Goal: Information Seeking & Learning: Learn about a topic

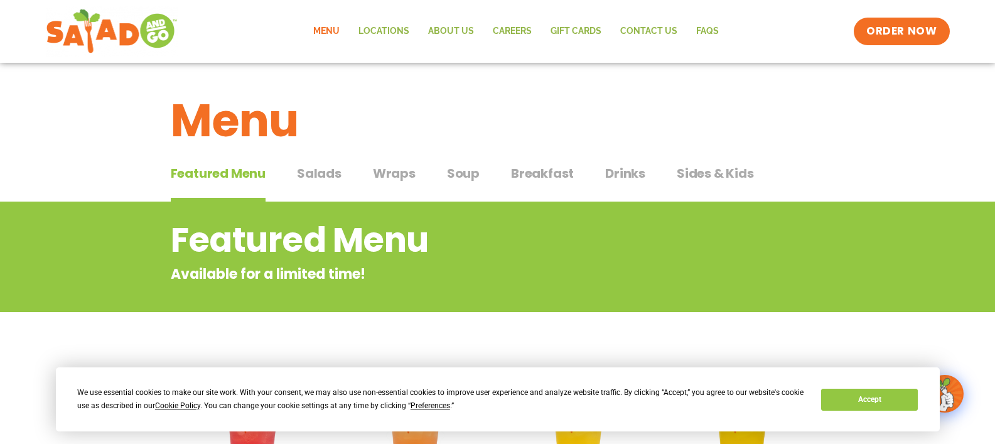
click at [318, 172] on span "Salads" at bounding box center [319, 173] width 45 height 19
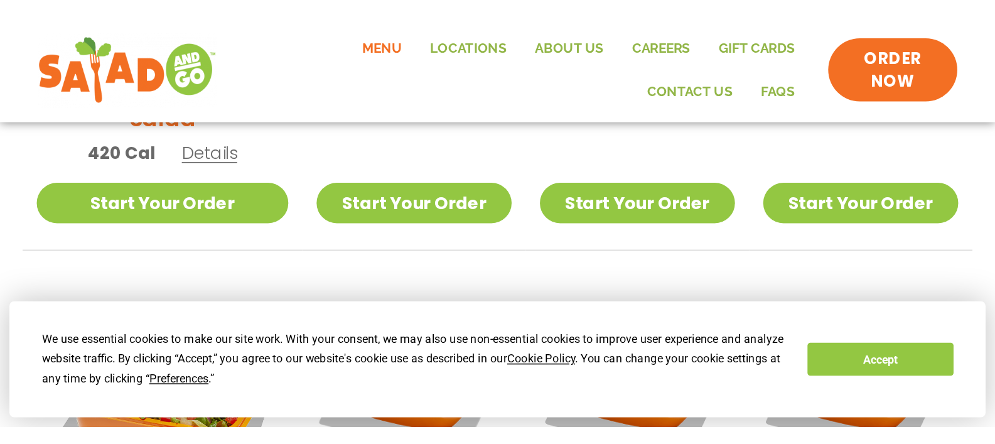
scroll to position [566, 0]
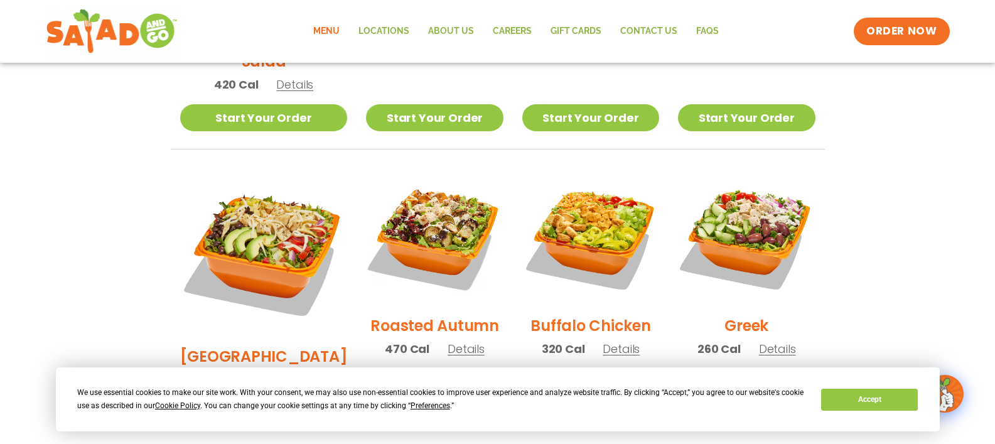
click at [425, 314] on h2 "Roasted Autumn" at bounding box center [434, 325] width 129 height 22
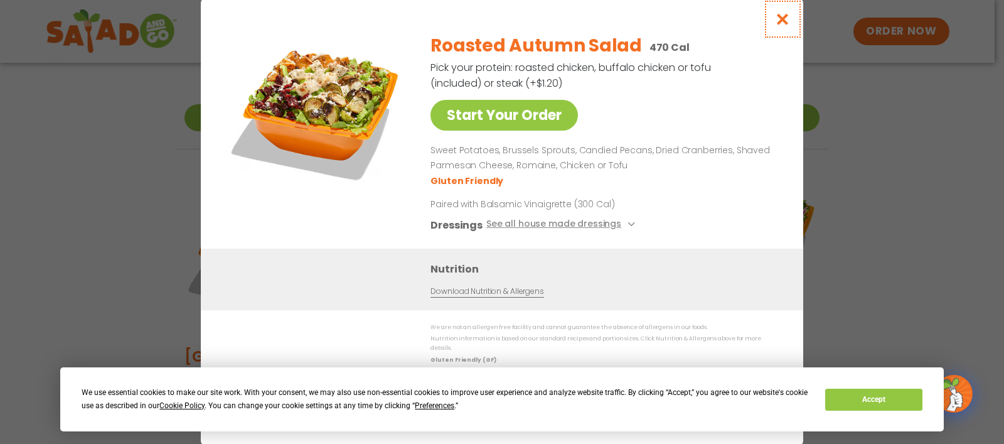
click at [785, 25] on icon "Close modal" at bounding box center [783, 19] width 16 height 13
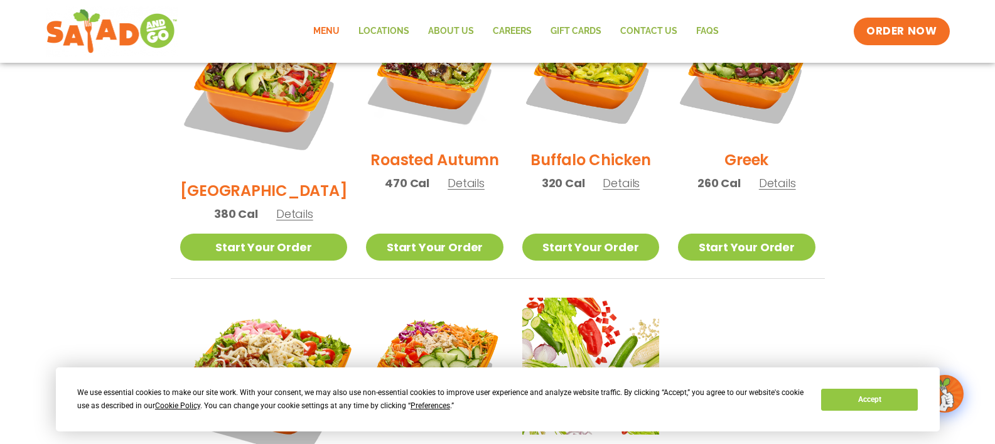
scroll to position [567, 0]
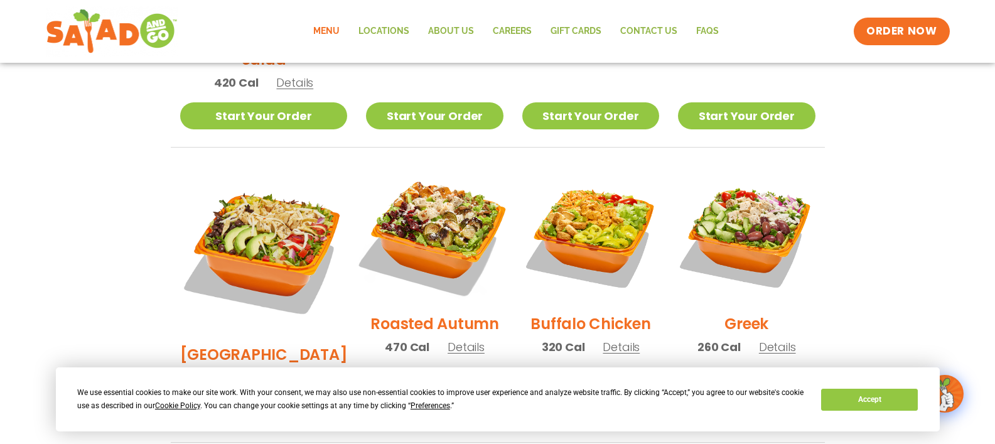
click at [410, 218] on img at bounding box center [434, 234] width 161 height 161
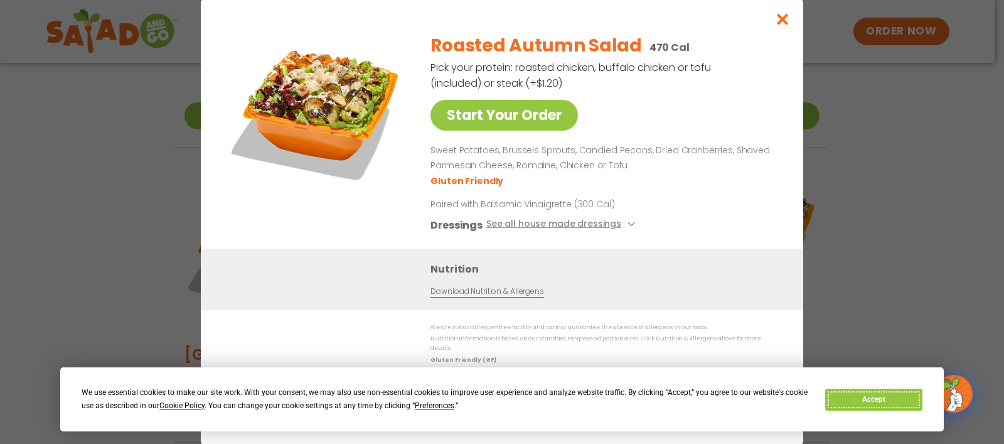
click at [896, 397] on button "Accept" at bounding box center [873, 400] width 97 height 22
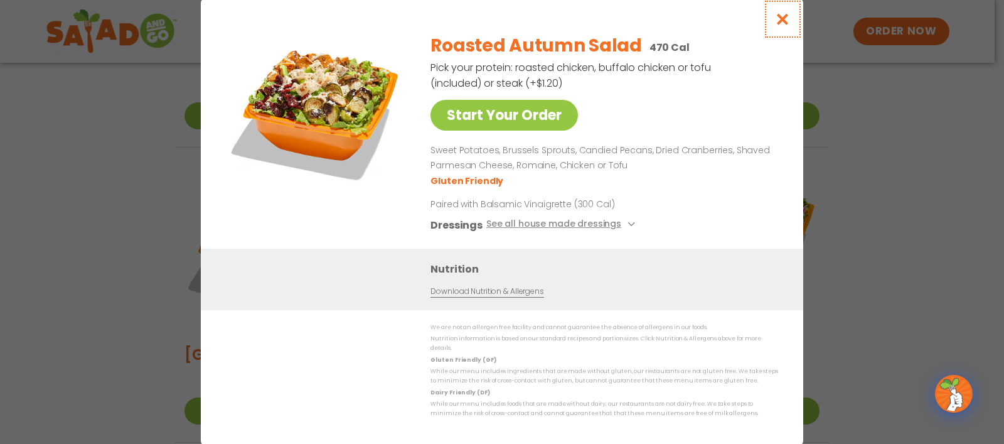
click at [783, 24] on icon "Close modal" at bounding box center [783, 19] width 16 height 13
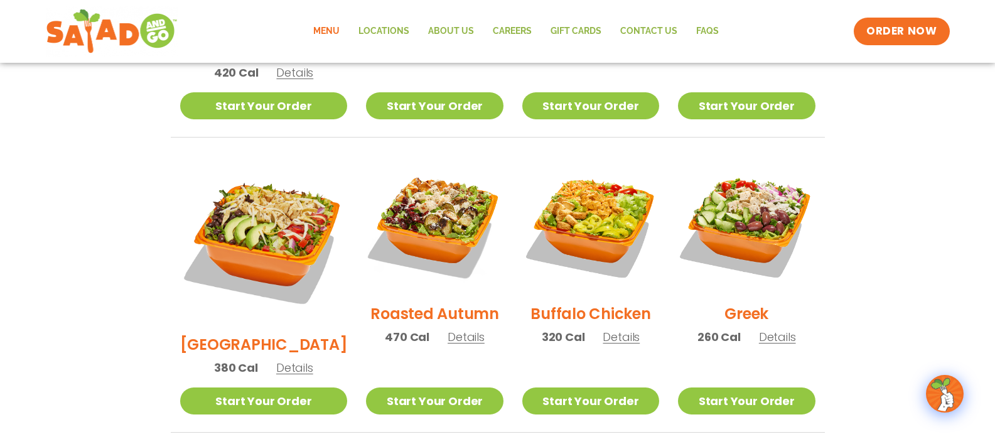
scroll to position [316, 0]
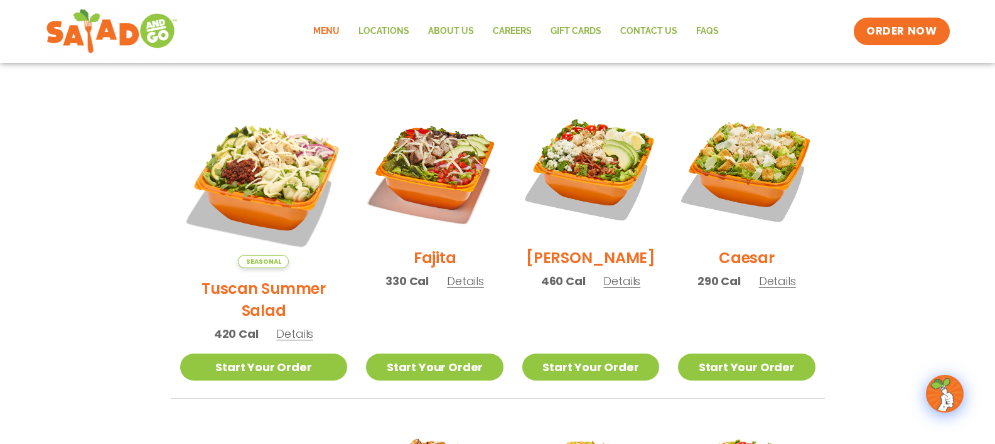
click at [239, 277] on h2 "Tuscan Summer Salad" at bounding box center [264, 299] width 168 height 44
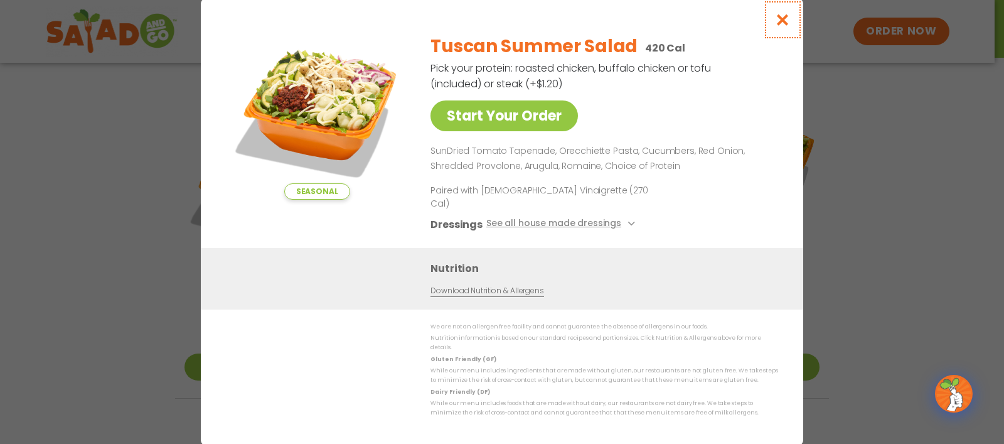
click at [781, 26] on icon "Close modal" at bounding box center [783, 19] width 16 height 13
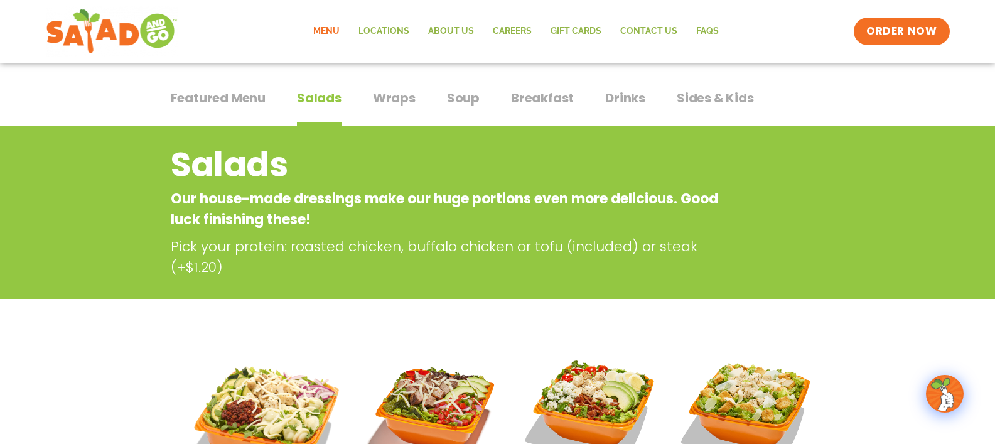
scroll to position [0, 0]
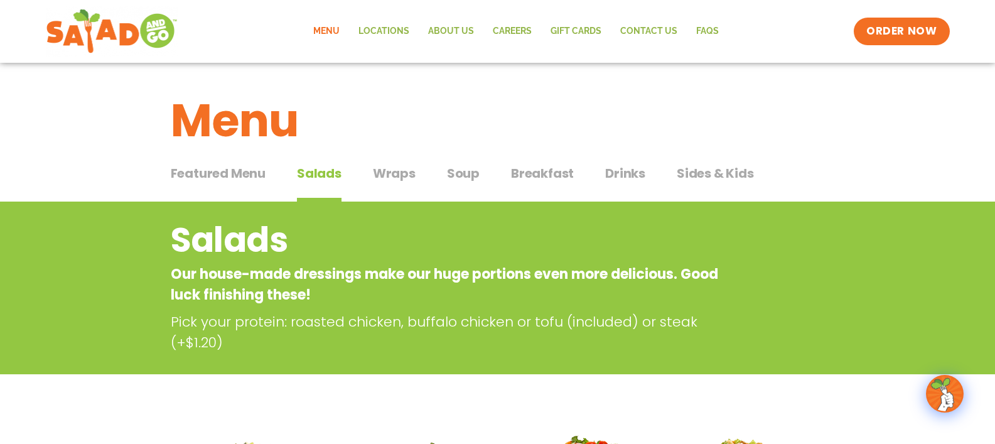
click at [399, 174] on span "Wraps" at bounding box center [394, 173] width 43 height 19
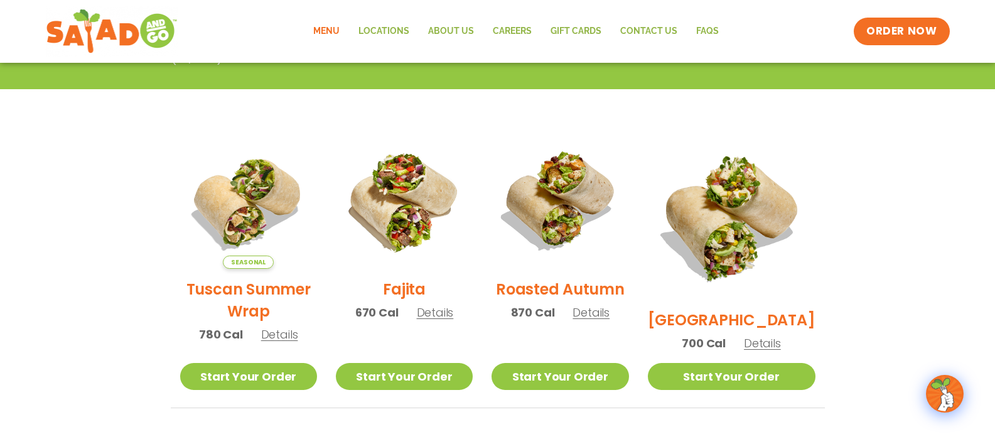
scroll to position [63, 0]
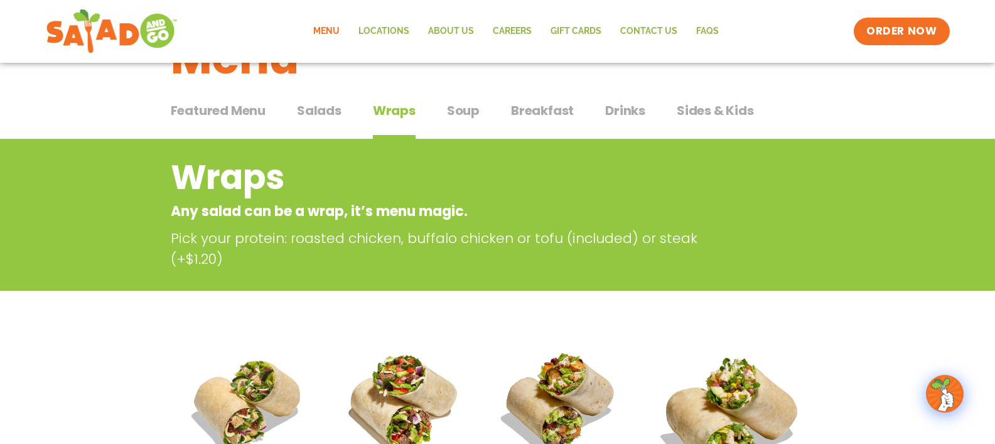
click at [464, 114] on span "Soup" at bounding box center [463, 110] width 33 height 19
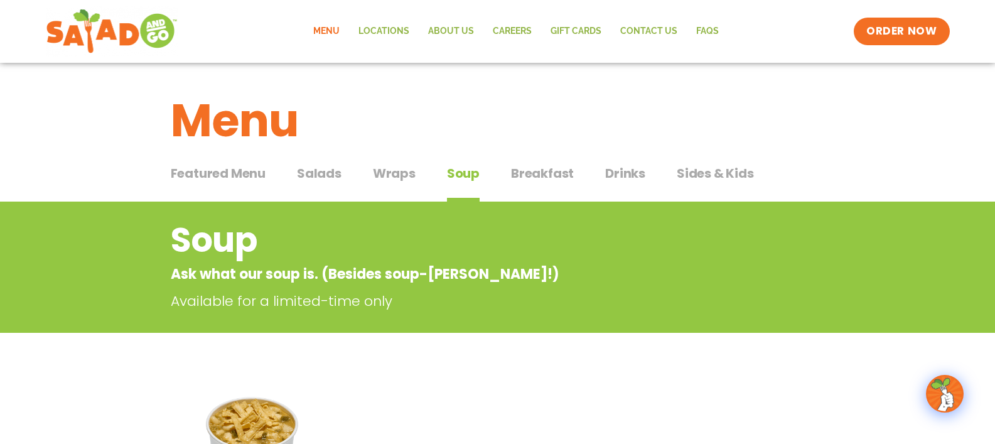
click at [713, 166] on span "Sides & Kids" at bounding box center [715, 173] width 77 height 19
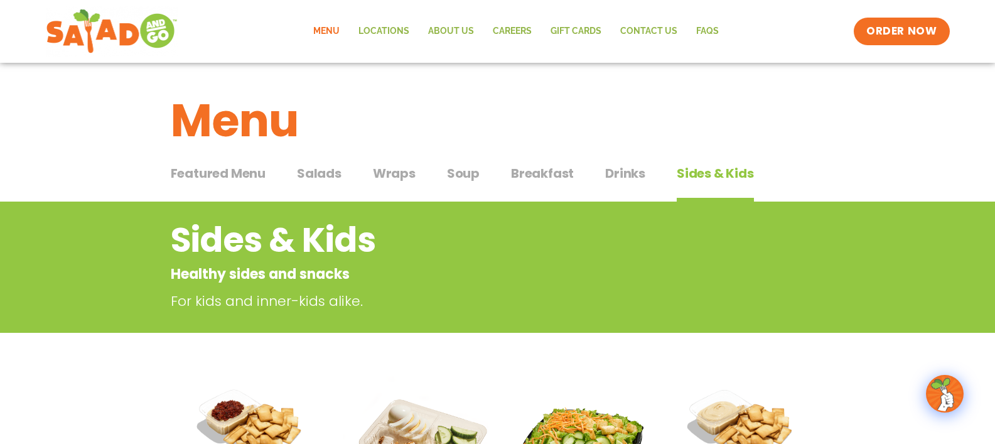
click at [456, 174] on span "Soup" at bounding box center [463, 173] width 33 height 19
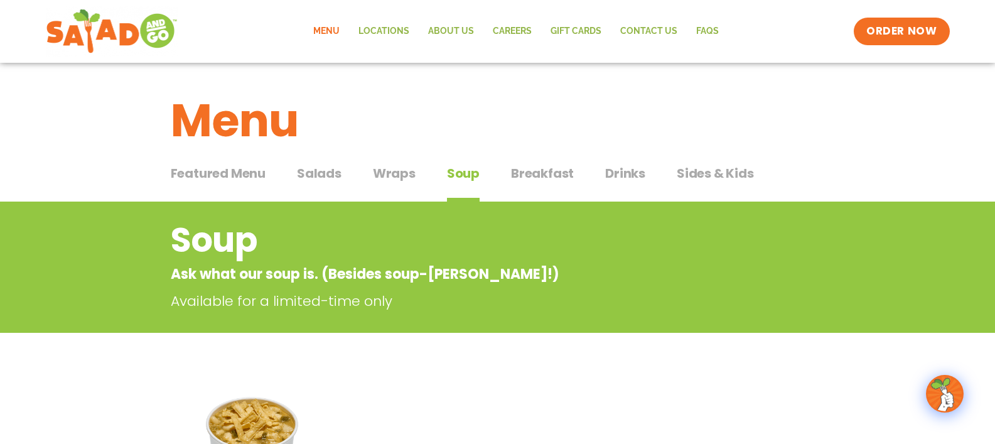
click at [700, 176] on span "Sides & Kids" at bounding box center [715, 173] width 77 height 19
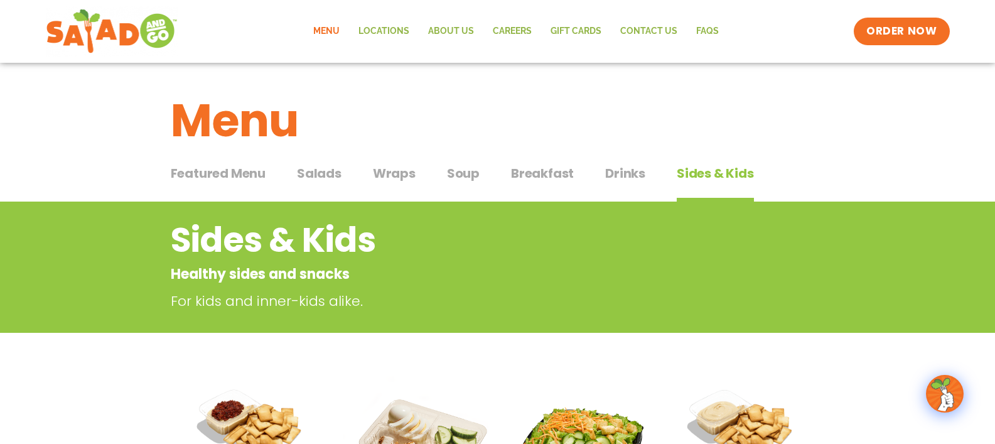
click at [622, 167] on span "Drinks" at bounding box center [625, 173] width 40 height 19
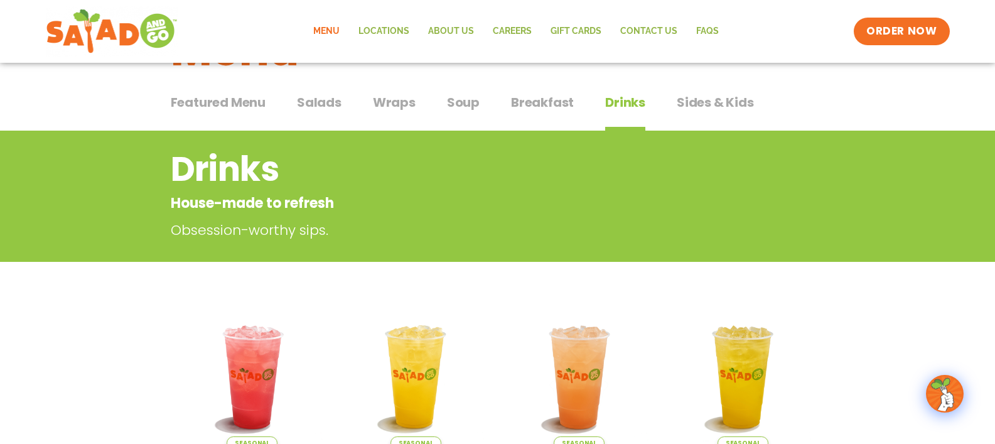
scroll to position [63, 0]
